Goal: Information Seeking & Learning: Learn about a topic

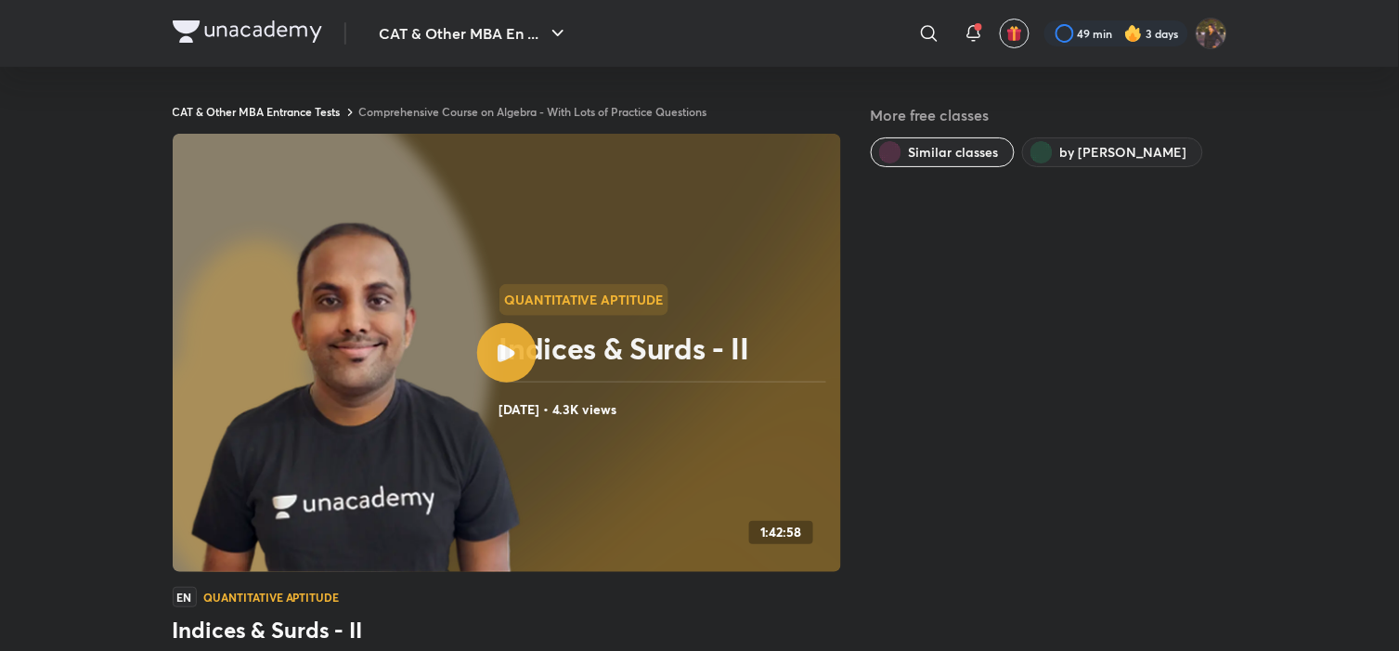
click at [513, 360] on icon at bounding box center [507, 353] width 18 height 18
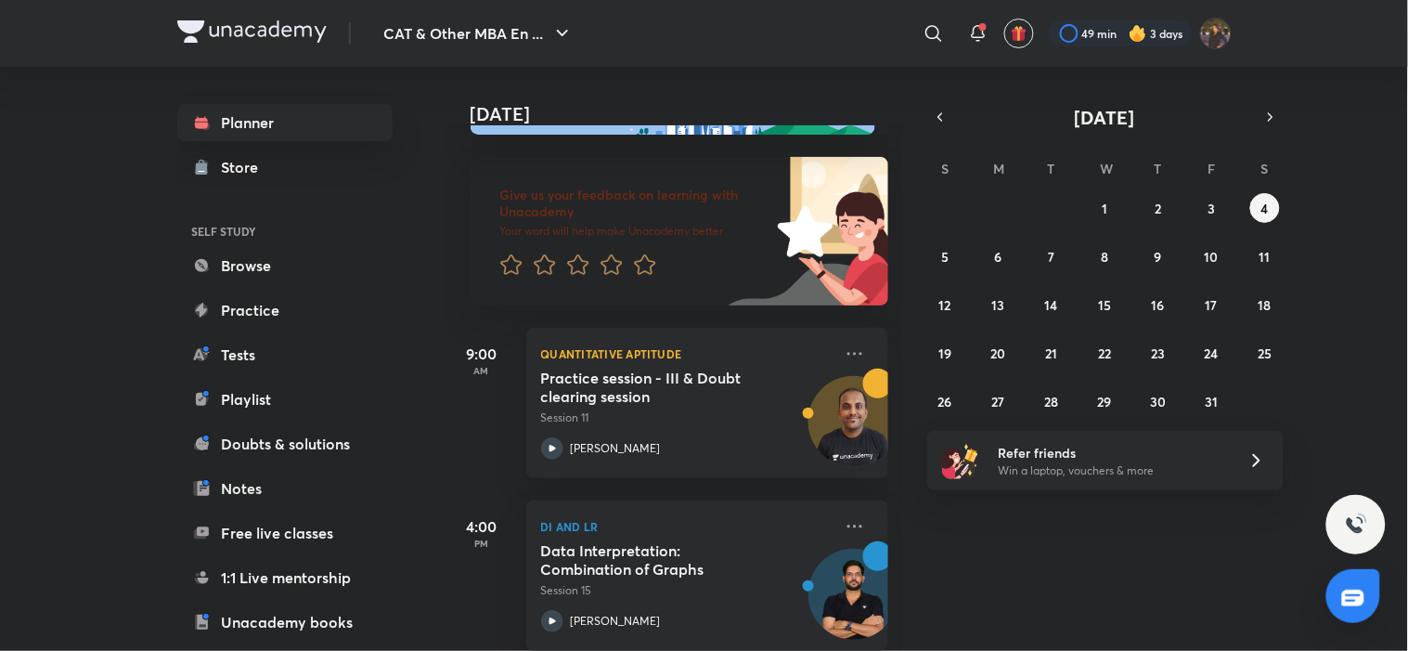
scroll to position [107, 0]
